Goal: Task Accomplishment & Management: Manage account settings

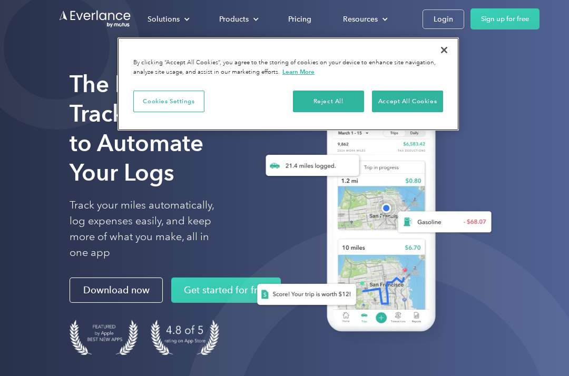
click at [450, 45] on button "Close" at bounding box center [443, 49] width 23 height 23
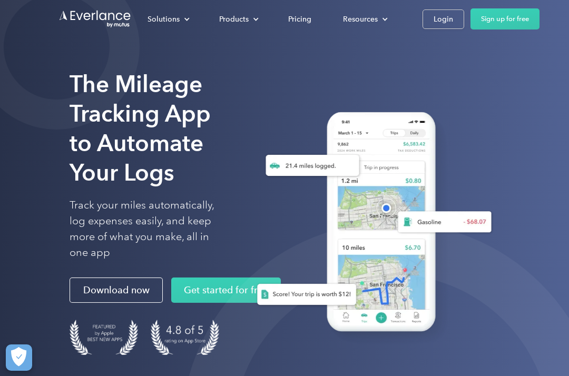
click at [447, 19] on div "Login" at bounding box center [442, 19] width 19 height 13
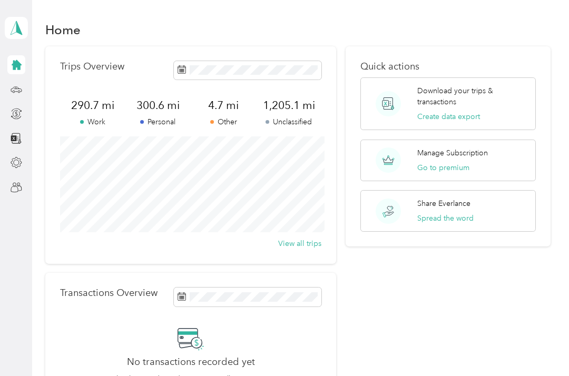
click at [509, 166] on div "Manage Subscription Go to premium" at bounding box center [448, 161] width 176 height 42
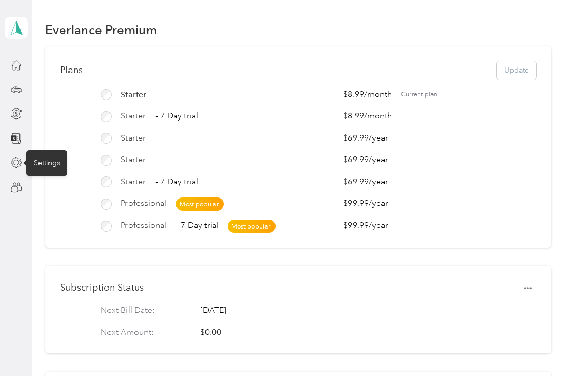
click at [38, 154] on div "Settings" at bounding box center [46, 163] width 41 height 26
click at [16, 161] on icon at bounding box center [17, 163] width 12 height 12
click at [17, 65] on icon at bounding box center [17, 65] width 12 height 12
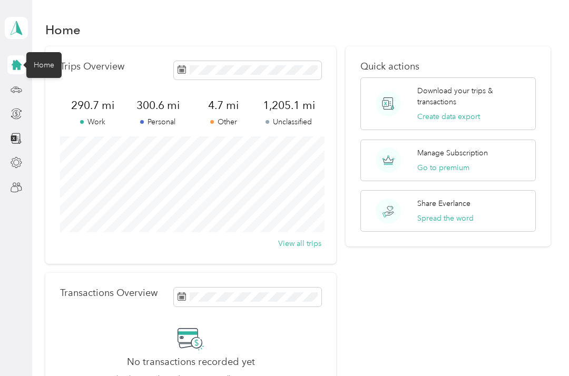
click at [455, 171] on button "Go to premium" at bounding box center [443, 167] width 52 height 11
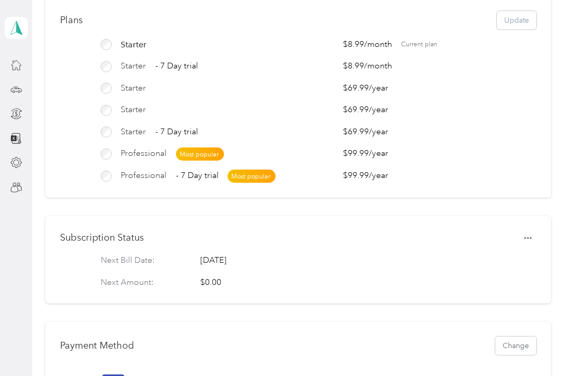
scroll to position [50, 0]
click at [1, 161] on aside "gigipam1210@gmail.com Personal dashboard" at bounding box center [16, 188] width 32 height 376
click at [0, 160] on aside "gigipam1210@gmail.com Personal dashboard" at bounding box center [16, 188] width 32 height 376
click at [3, 159] on aside "gigipam1210@gmail.com Personal dashboard" at bounding box center [16, 188] width 32 height 376
click at [8, 154] on div at bounding box center [16, 162] width 18 height 19
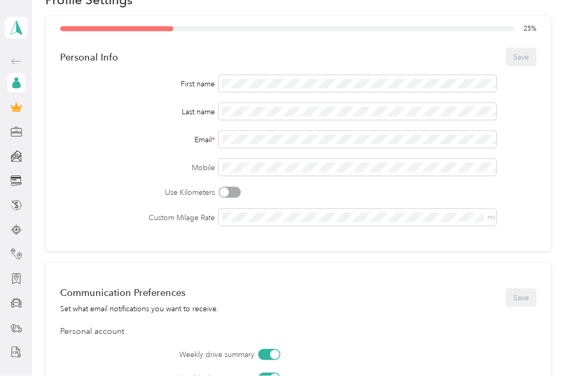
click at [5, 356] on div "gigipam1210@gmail.com Personal dashboard" at bounding box center [16, 181] width 23 height 362
click at [7, 352] on div at bounding box center [16, 352] width 18 height 19
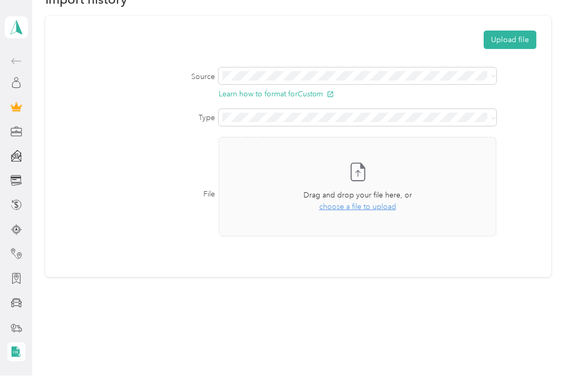
scroll to position [31, 0]
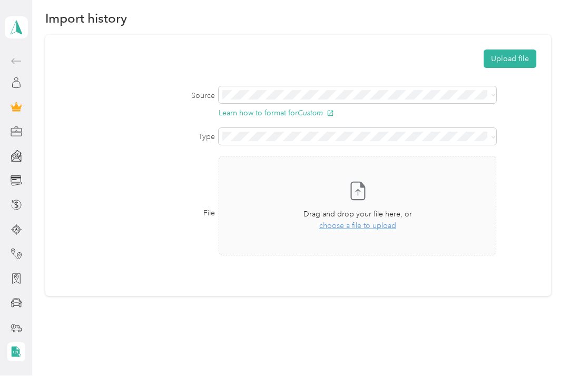
click at [7, 330] on div at bounding box center [16, 328] width 18 height 19
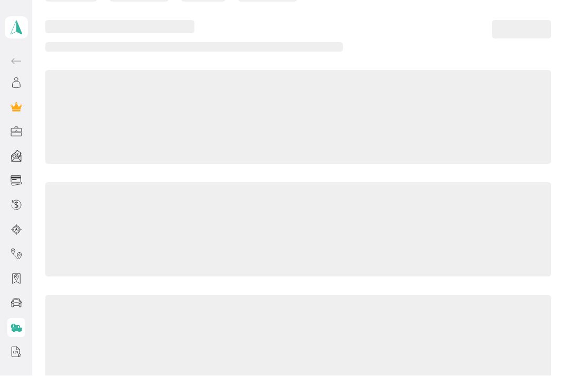
scroll to position [27, 0]
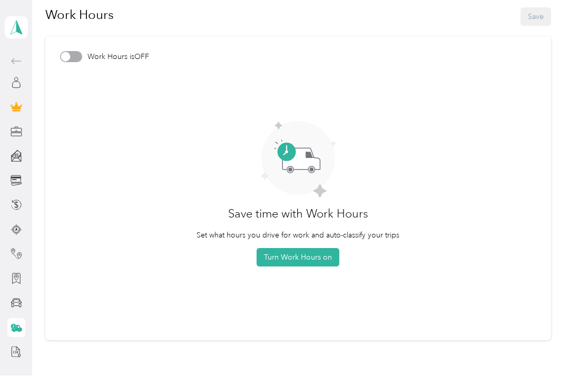
click at [8, 254] on div at bounding box center [16, 254] width 18 height 19
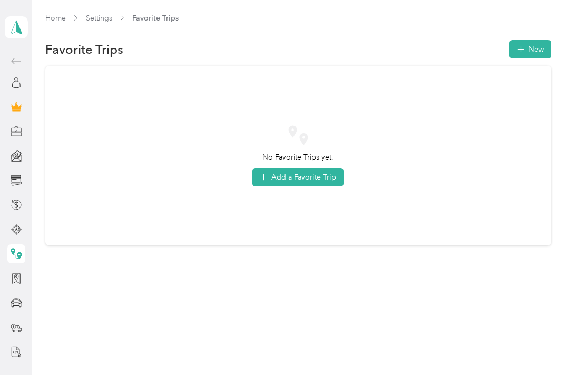
click at [8, 231] on div at bounding box center [16, 230] width 18 height 19
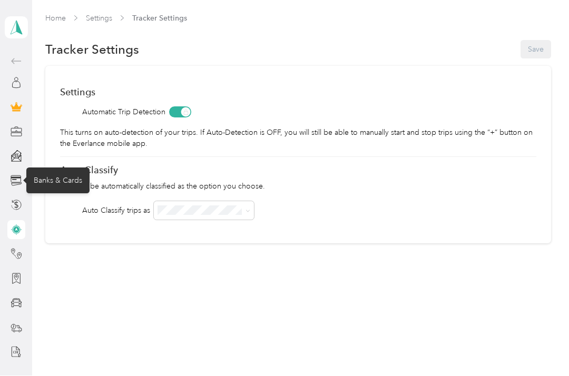
click at [41, 184] on div "Banks & Cards" at bounding box center [57, 181] width 63 height 26
click at [11, 181] on icon at bounding box center [17, 181] width 12 height 12
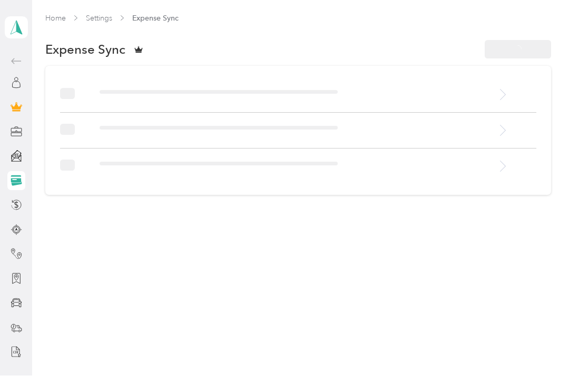
click at [39, 179] on div "Banks & Cards" at bounding box center [57, 178] width 63 height 26
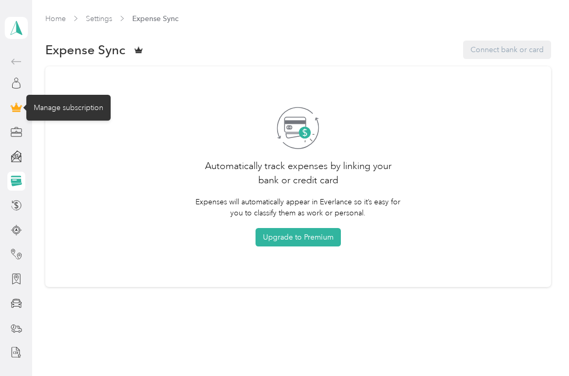
click at [47, 112] on div "Manage subscription" at bounding box center [68, 108] width 84 height 26
click at [17, 104] on icon at bounding box center [15, 107] width 9 height 7
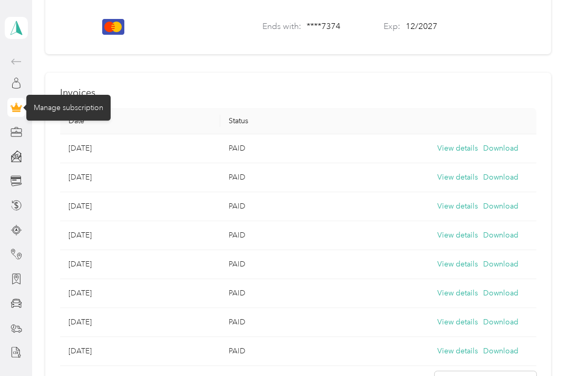
scroll to position [406, 0]
click at [468, 171] on button "View details" at bounding box center [457, 177] width 41 height 12
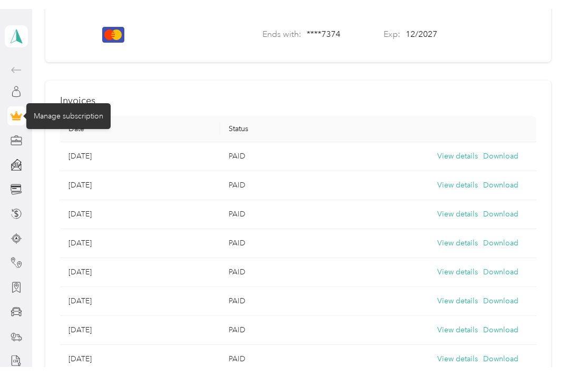
scroll to position [29, 0]
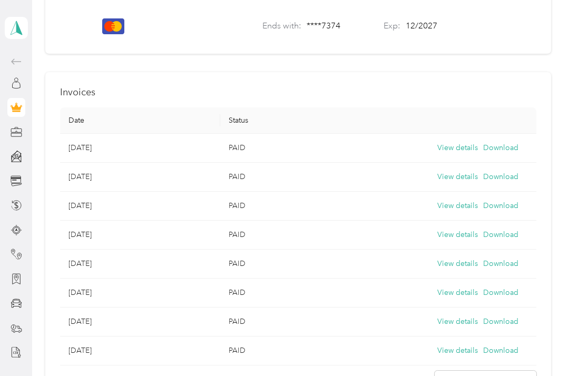
click at [470, 142] on button "View details" at bounding box center [457, 148] width 41 height 12
click at [21, 175] on icon at bounding box center [17, 181] width 12 height 12
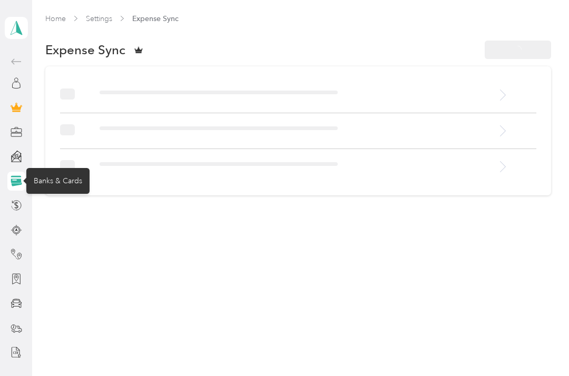
click at [25, 172] on div at bounding box center [16, 181] width 18 height 19
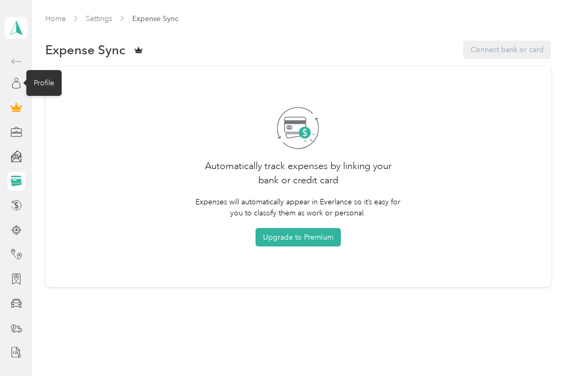
click at [52, 70] on div "Profile" at bounding box center [43, 83] width 35 height 26
click at [46, 70] on div "Profile" at bounding box center [43, 83] width 35 height 26
click at [14, 175] on icon at bounding box center [17, 181] width 12 height 12
click at [47, 49] on div "Back" at bounding box center [44, 62] width 31 height 26
click at [29, 70] on div "Profile" at bounding box center [43, 83] width 35 height 26
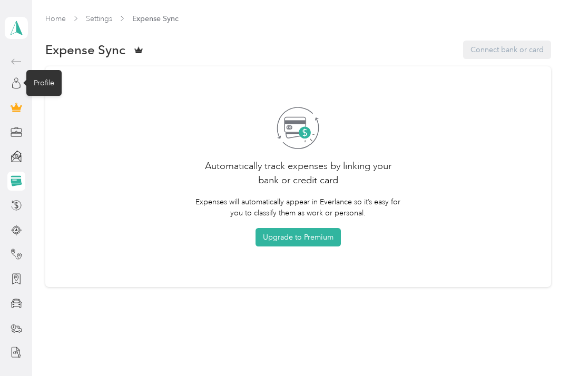
click at [52, 70] on div "Profile" at bounding box center [43, 83] width 35 height 26
click at [31, 70] on div "Profile" at bounding box center [43, 83] width 35 height 26
click at [62, 66] on div "Automatically track expenses by linking your bank or credit card Expenses will …" at bounding box center [298, 176] width 506 height 221
click at [31, 81] on aside "gigipam1210@gmail.com Personal dashboard" at bounding box center [16, 188] width 32 height 376
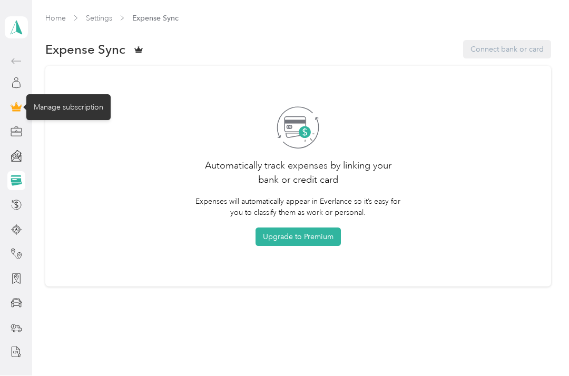
click at [85, 95] on div "Manage subscription" at bounding box center [68, 108] width 84 height 26
click at [22, 102] on icon at bounding box center [17, 108] width 12 height 12
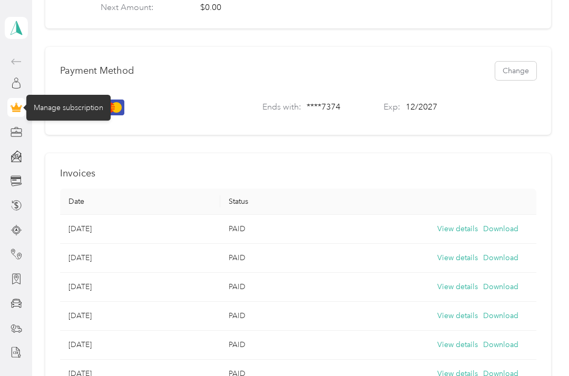
scroll to position [325, 0]
click at [471, 259] on button "View details" at bounding box center [457, 258] width 41 height 12
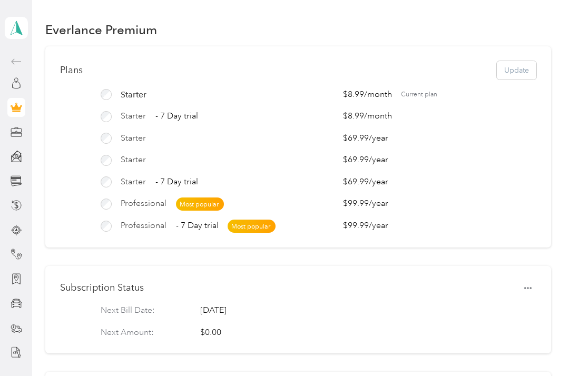
scroll to position [0, 0]
click at [18, 68] on icon at bounding box center [16, 61] width 13 height 13
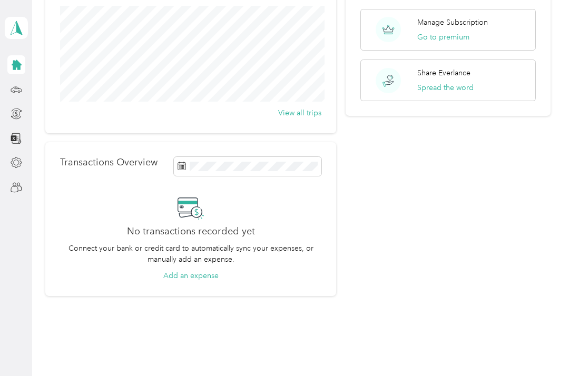
scroll to position [130, 0]
click at [27, 29] on span at bounding box center [16, 28] width 23 height 22
